Goal: Obtain resource: Download file/media

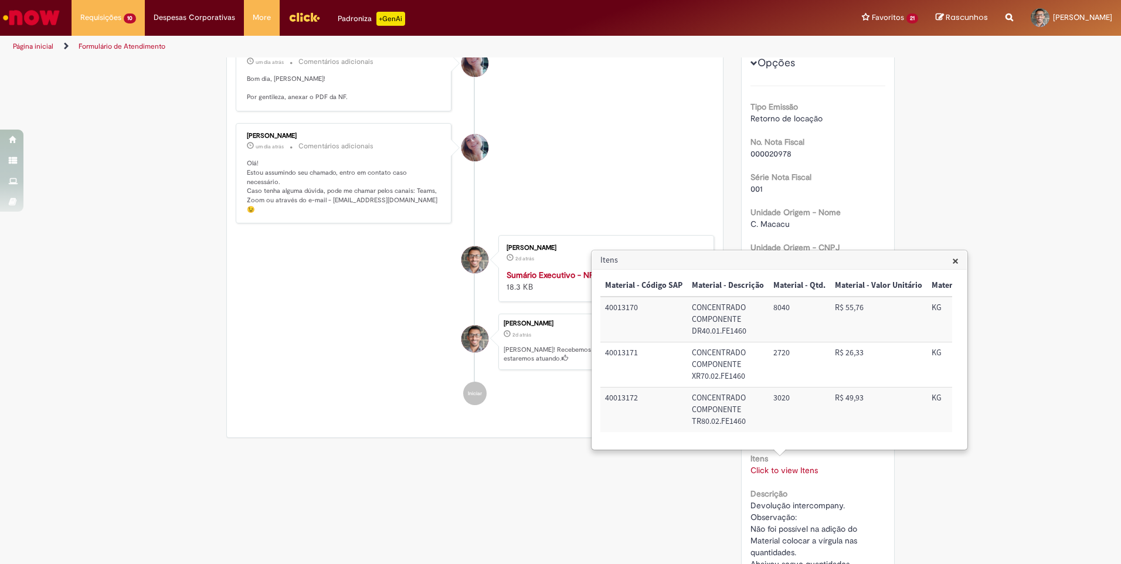
scroll to position [540, 0]
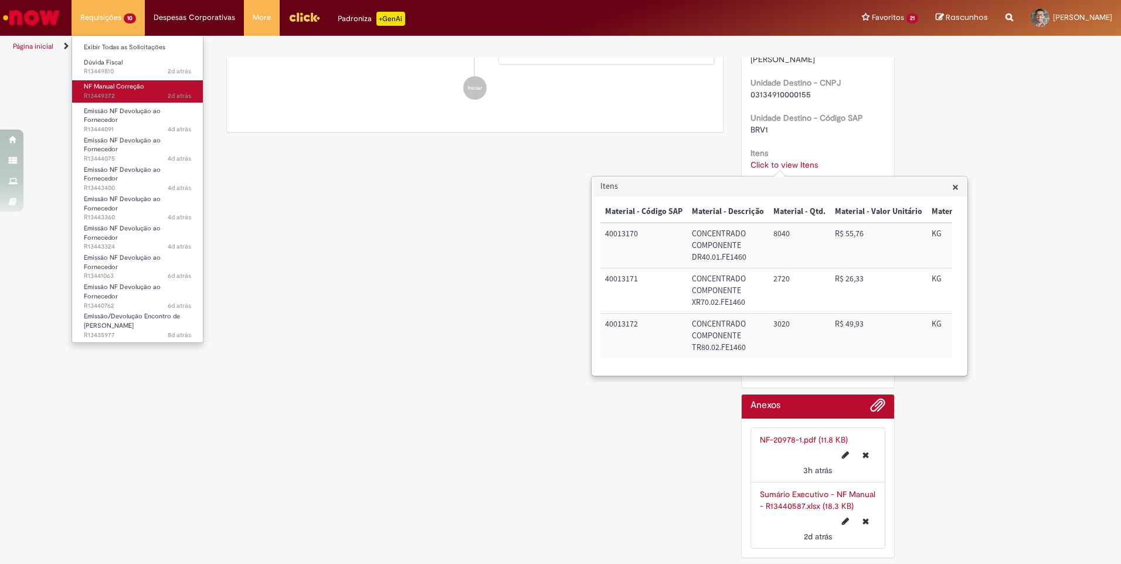
click at [104, 88] on span "NF Manual Correção" at bounding box center [114, 86] width 60 height 9
click at [119, 89] on span "NF Manual Correção" at bounding box center [114, 86] width 60 height 9
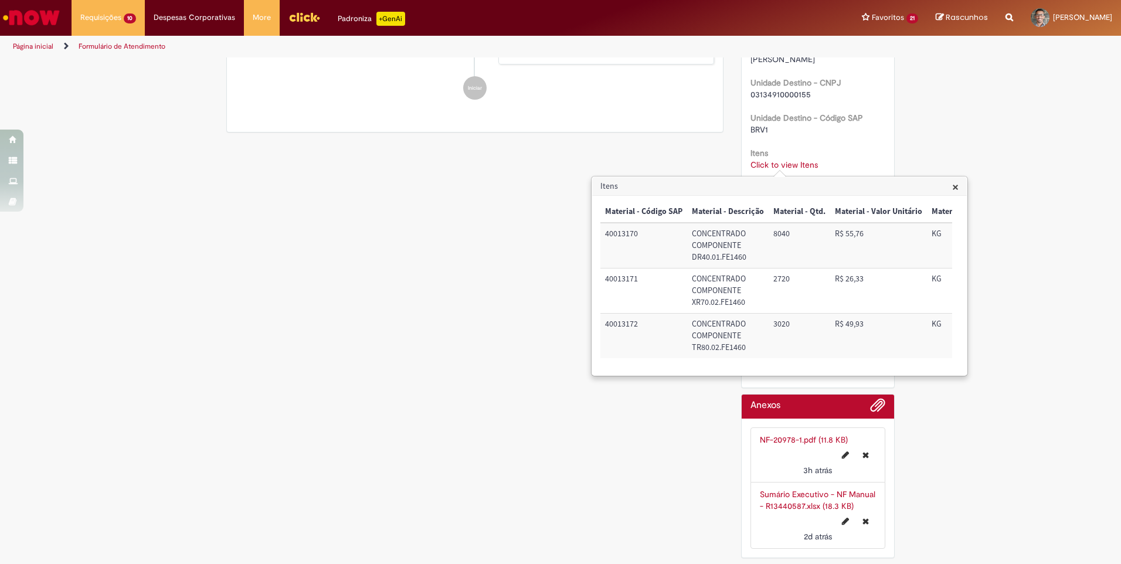
click at [343, 204] on div "Verificar Código de Barras Aguardando Aprovação Aguardando atendimento Em Atend…" at bounding box center [560, 41] width 686 height 1045
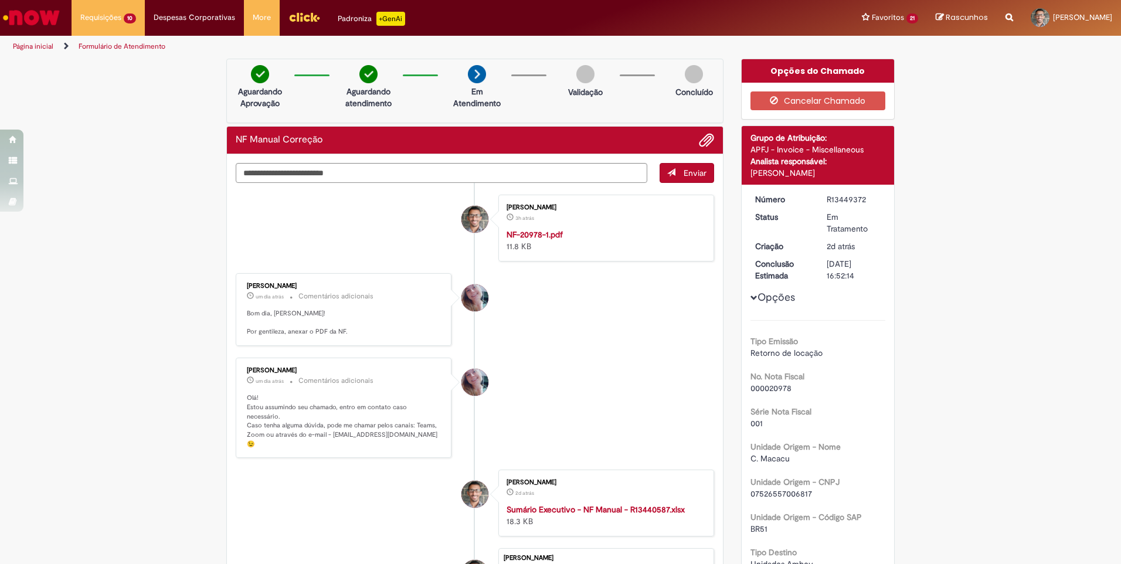
click at [528, 233] on strong "NF-20978-1.pdf" at bounding box center [534, 234] width 56 height 11
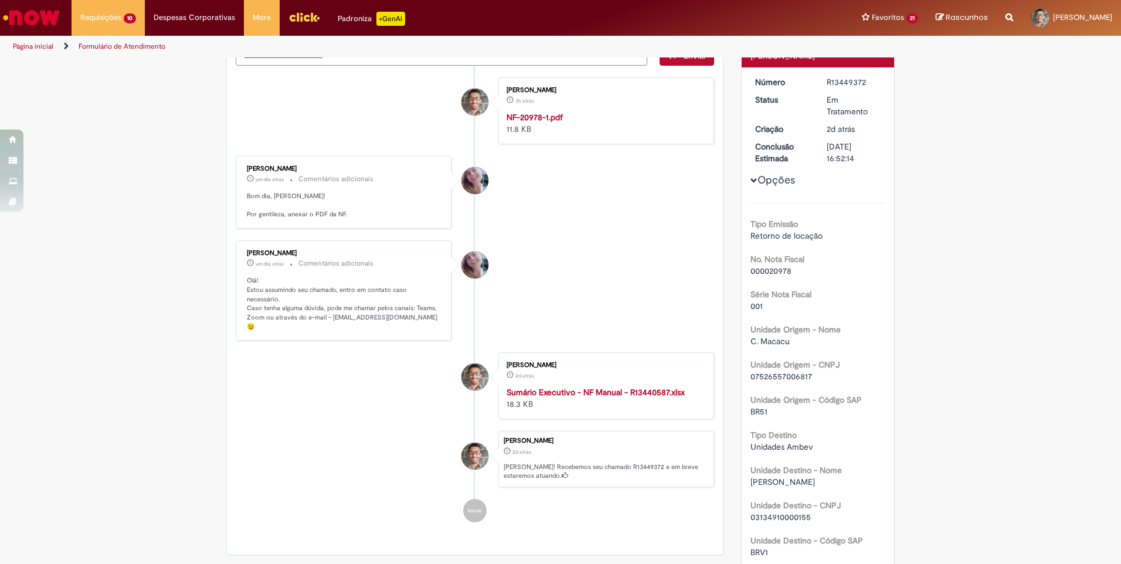
scroll to position [352, 0]
